Goal: Obtain resource: Download file/media

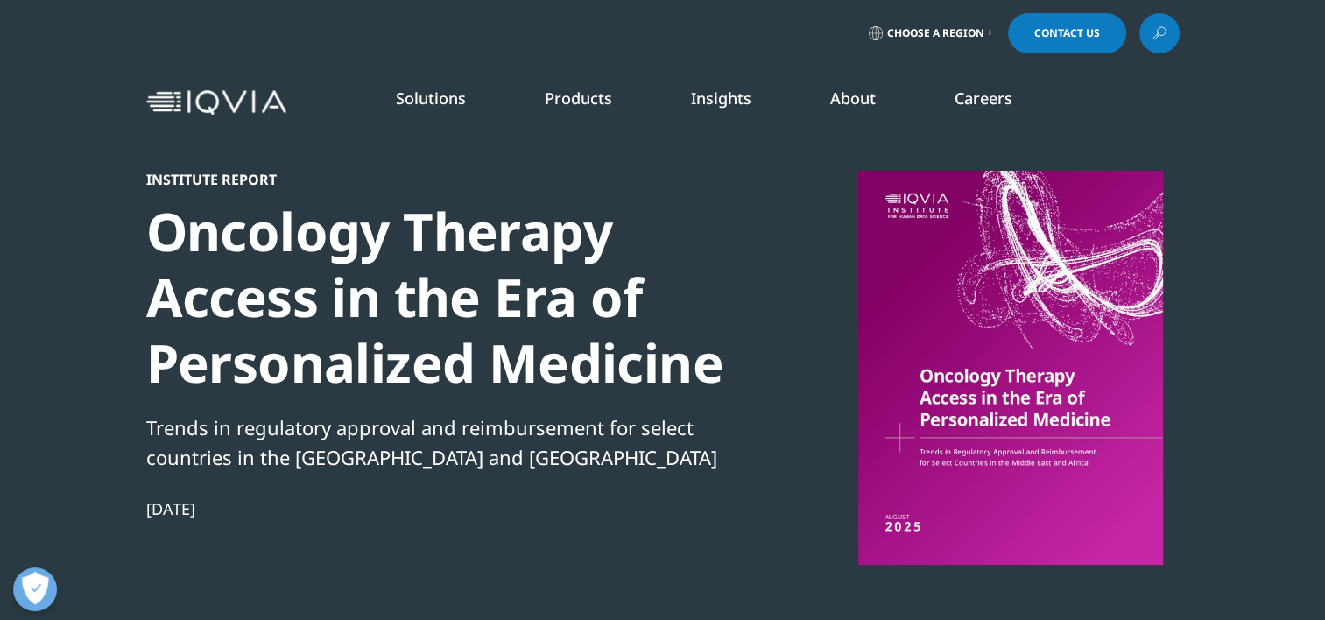
click at [937, 300] on div at bounding box center [1011, 368] width 338 height 394
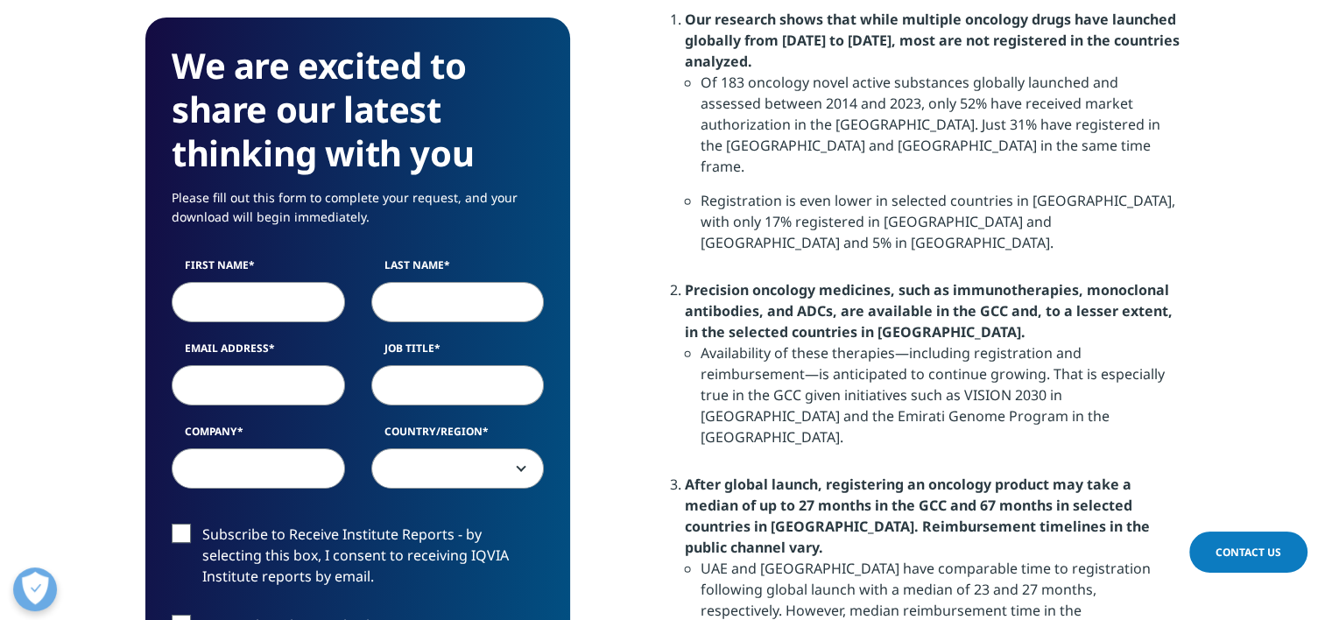
scroll to position [1226, 0]
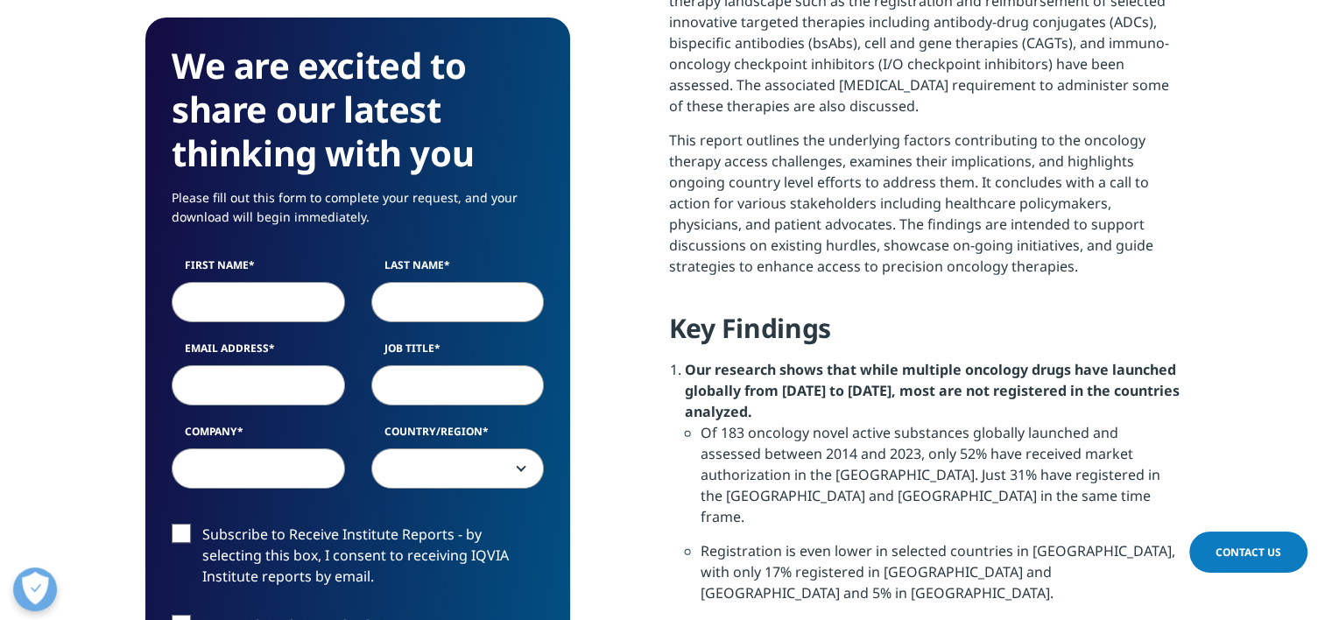
click at [238, 278] on label "First Name" at bounding box center [258, 270] width 173 height 25
click at [238, 282] on input "First Name" at bounding box center [258, 302] width 173 height 40
click at [251, 293] on input "First Name" at bounding box center [258, 302] width 173 height 40
type input "Riette"
type input "Viljoen"
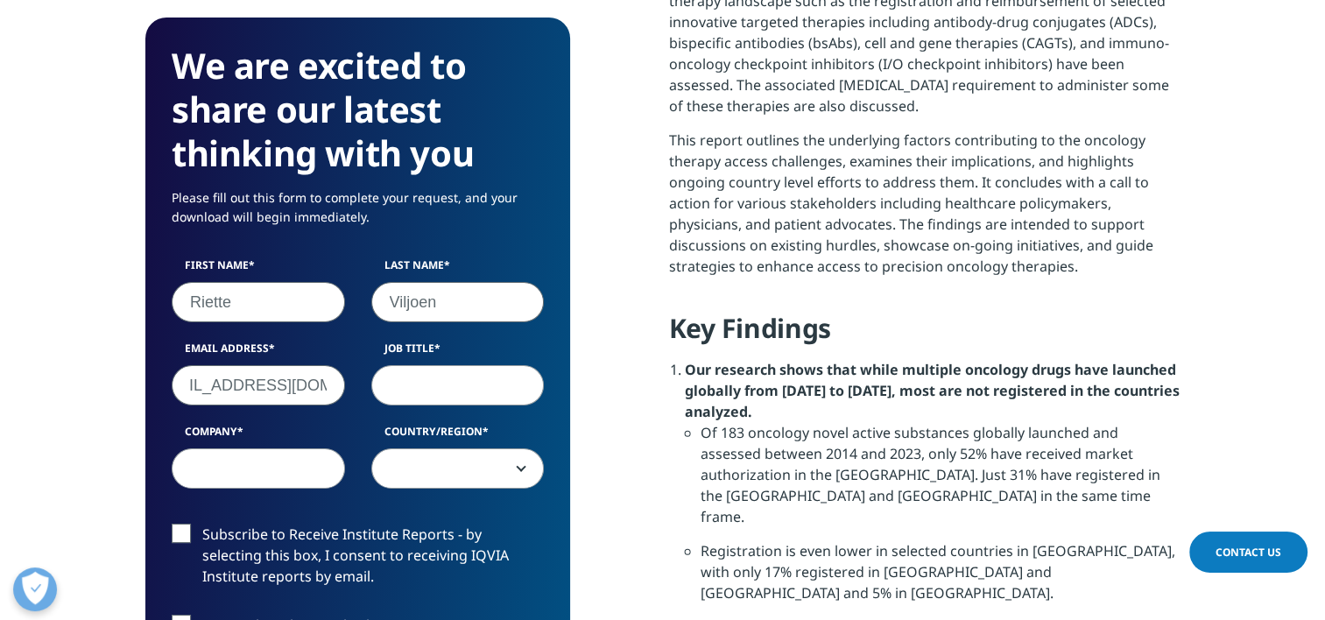
scroll to position [0, 0]
type input "[EMAIL_ADDRESS][DOMAIN_NAME]"
type input "Head of Operations"
type input "Novartis"
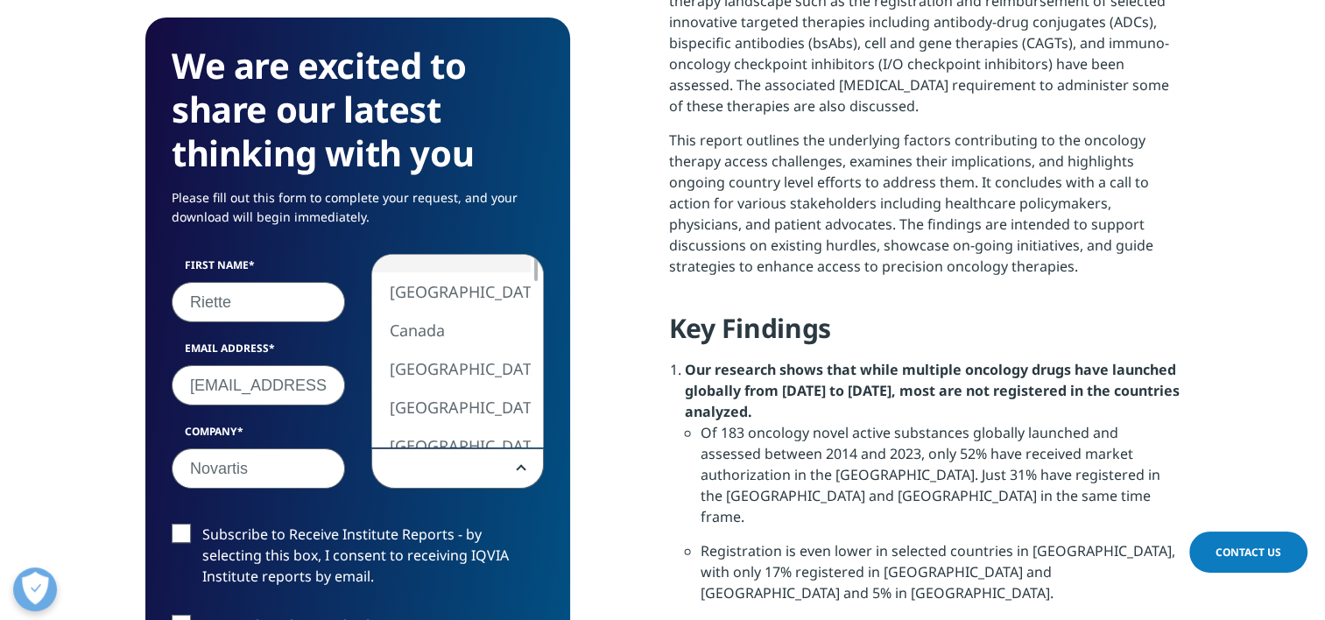
click at [477, 469] on span at bounding box center [458, 469] width 172 height 40
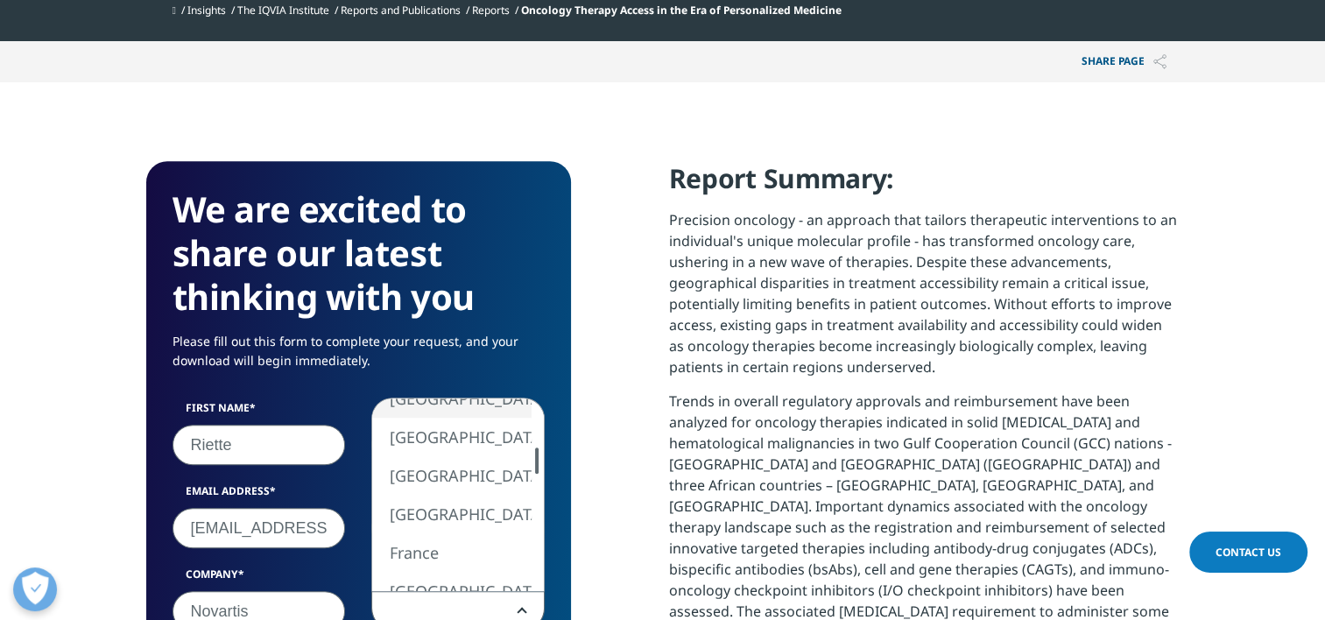
scroll to position [701, 0]
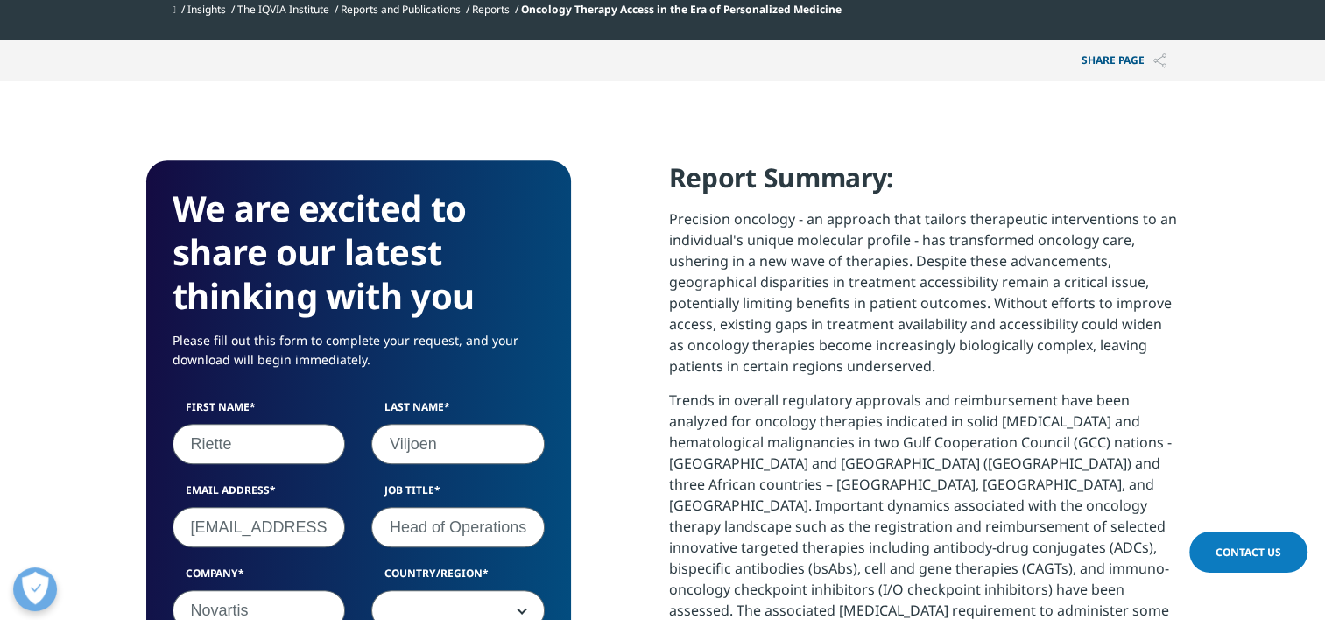
click at [438, 603] on span at bounding box center [458, 611] width 172 height 40
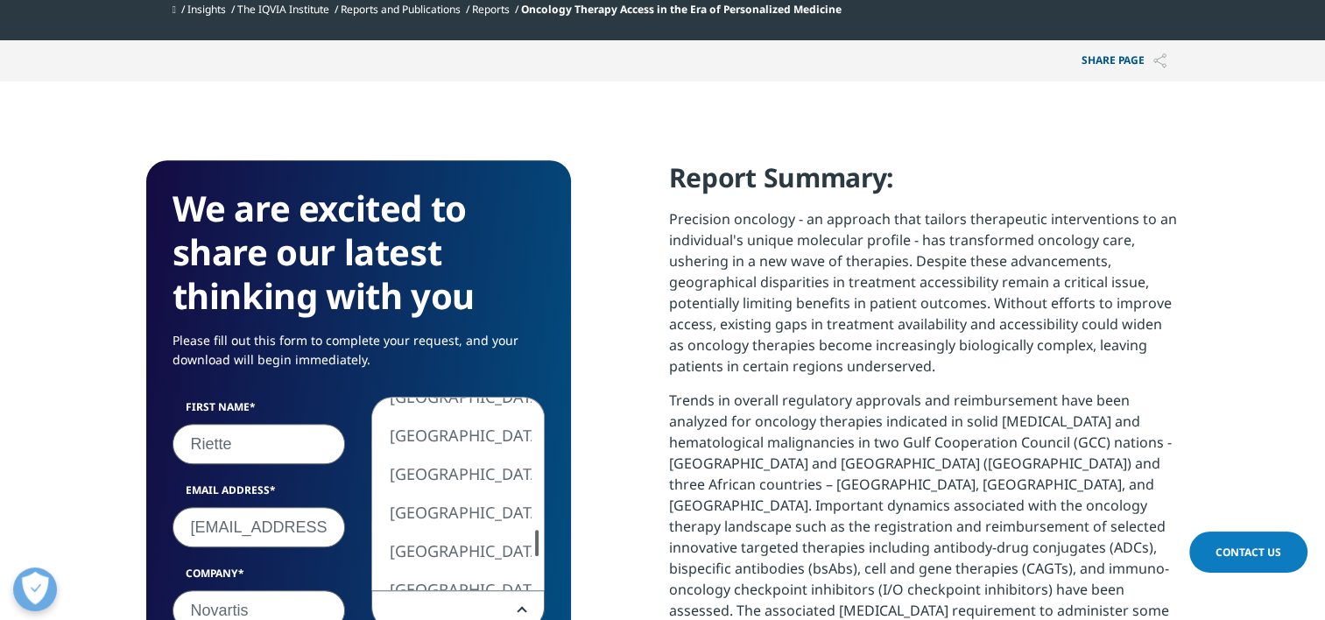
click at [537, 544] on div at bounding box center [537, 543] width 4 height 26
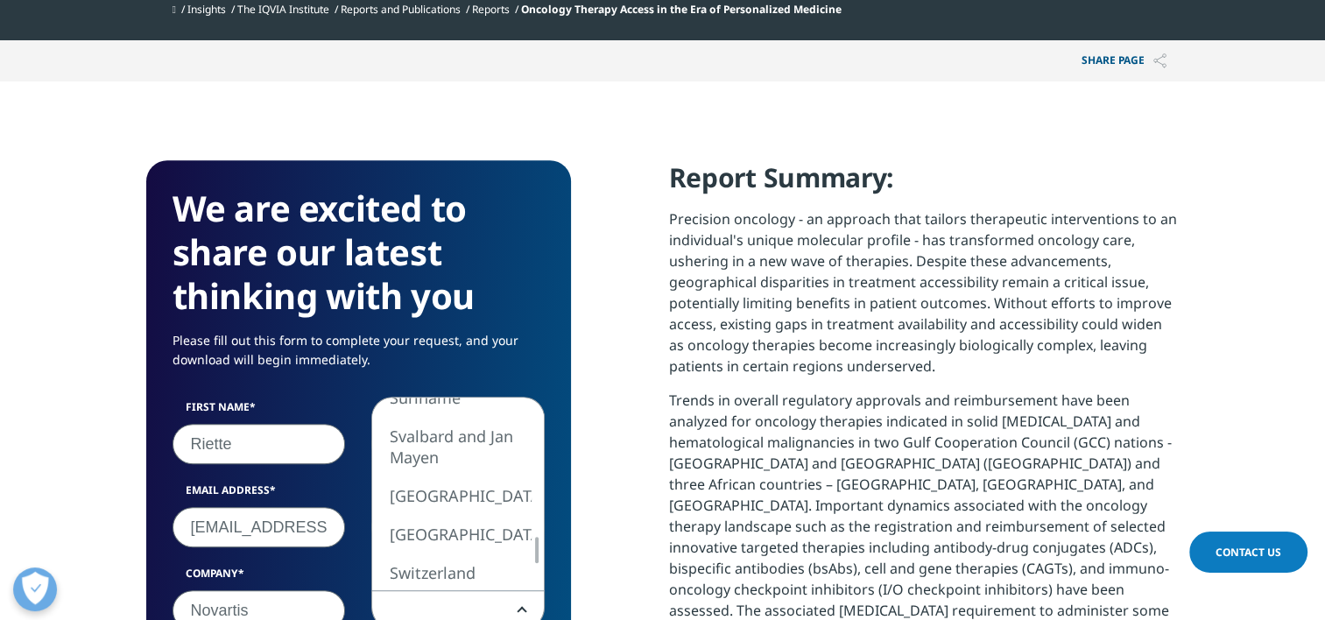
select select "[GEOGRAPHIC_DATA]"
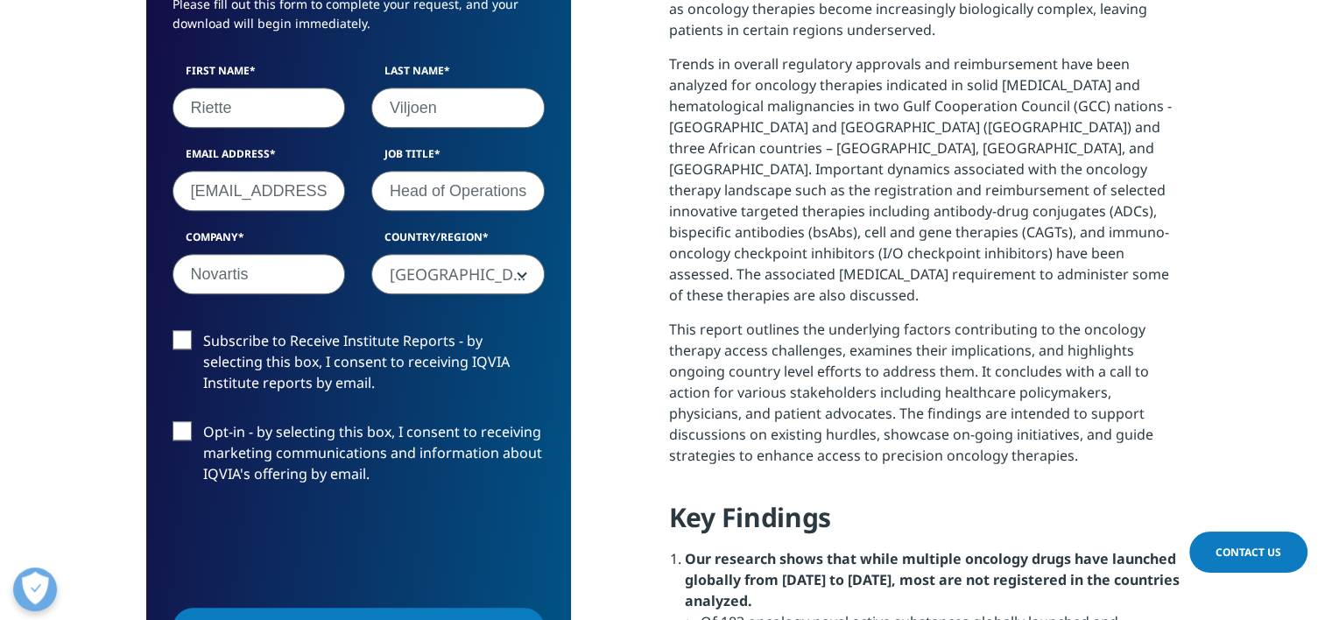
scroll to position [1062, 0]
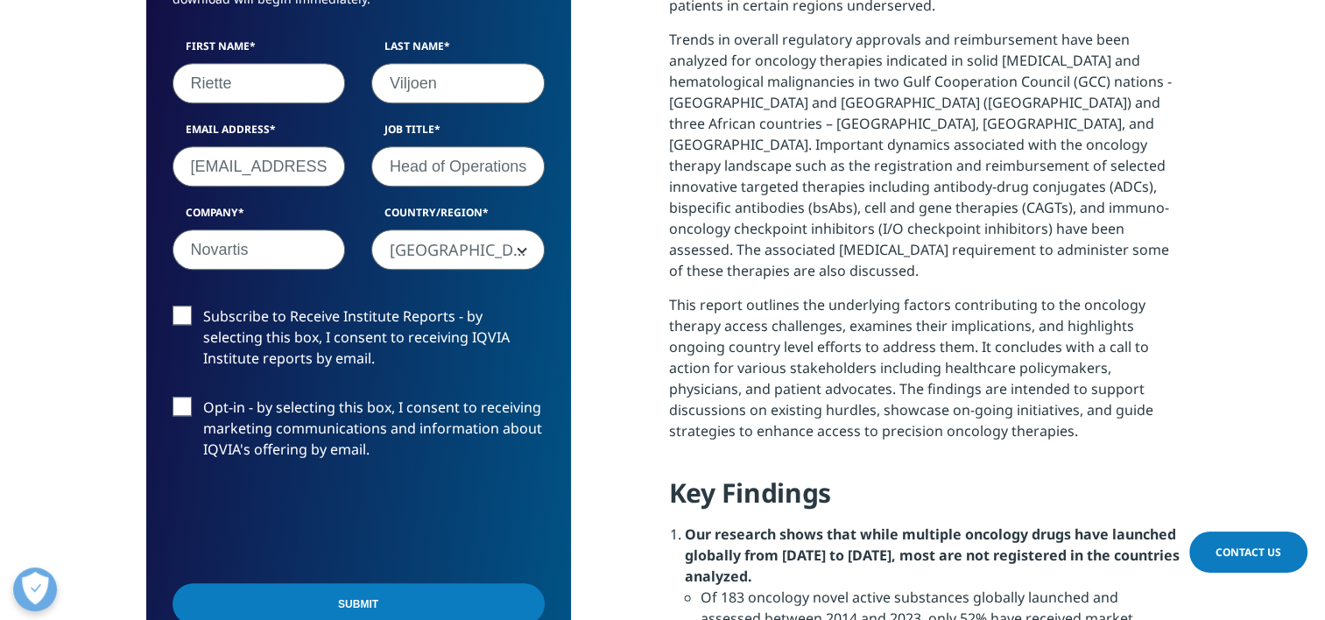
click at [182, 312] on label "Subscribe to Receive Institute Reports - by selecting this box, I consent to re…" at bounding box center [359, 342] width 372 height 73
click at [203, 306] on input "Subscribe to Receive Institute Reports - by selecting this box, I consent to re…" at bounding box center [203, 306] width 0 height 0
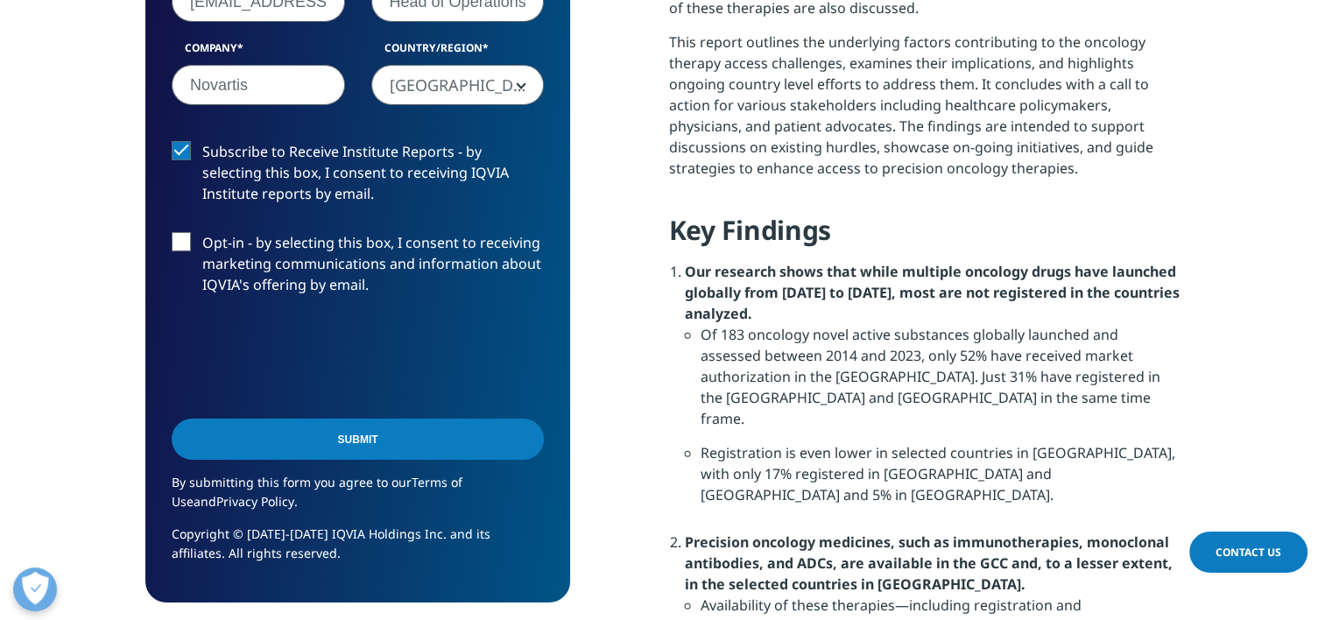
click at [350, 431] on input "Submit" at bounding box center [358, 439] width 372 height 41
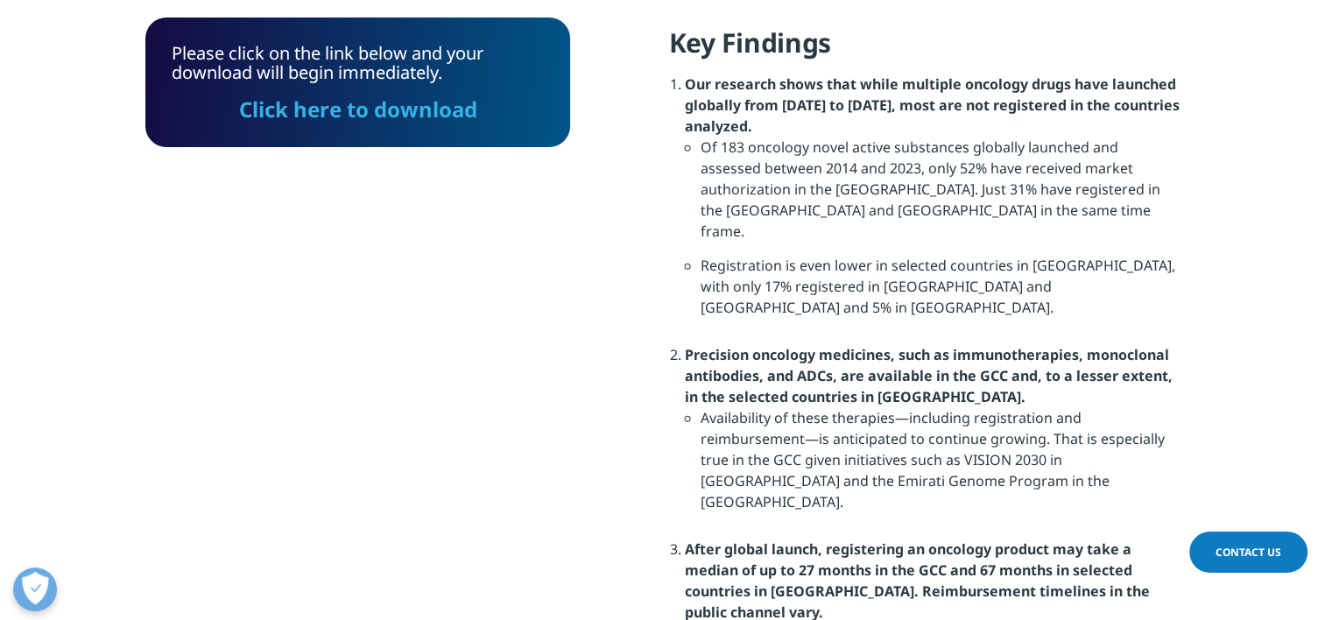
scroll to position [9, 9]
click at [340, 127] on div "Please click on the link below and your download will begin immediately. Click …" at bounding box center [357, 83] width 425 height 130
click at [326, 111] on link "Click here to download" at bounding box center [358, 109] width 238 height 29
